Goal: Navigation & Orientation: Find specific page/section

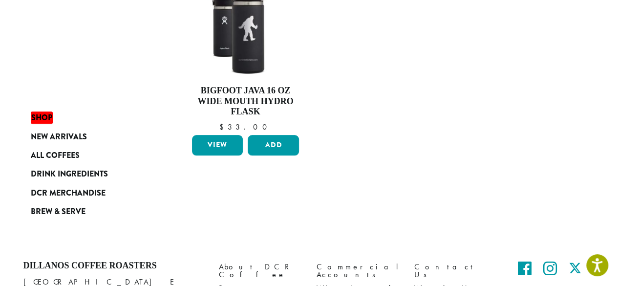
scroll to position [510, 0]
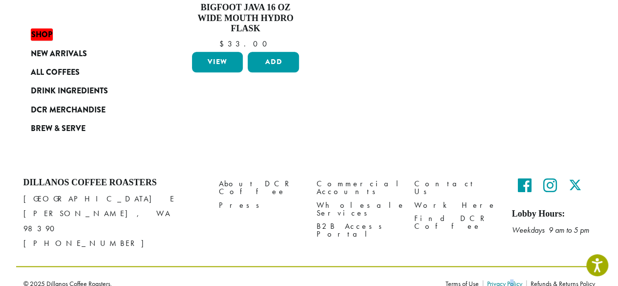
click at [510, 275] on li "Privacy Policy" at bounding box center [504, 284] width 43 height 18
click at [510, 280] on link "Privacy Policy" at bounding box center [504, 283] width 43 height 7
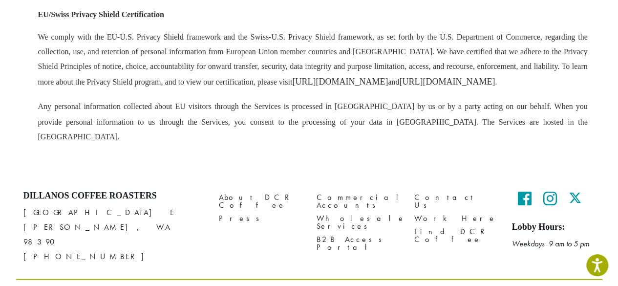
scroll to position [2530, 0]
